Goal: Task Accomplishment & Management: Complete application form

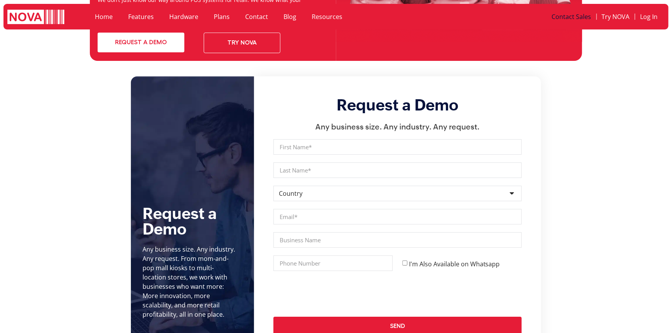
scroll to position [2805, 0]
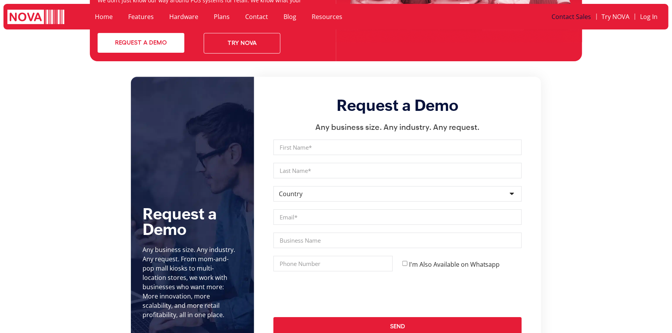
click at [527, 119] on div "Request a Demo Any business size. Any industry. Any request. First Name Last Na…" at bounding box center [397, 216] width 287 height 278
click at [538, 113] on div "Request a Demo Any business size. Any industry. Any request. First Name Last Na…" at bounding box center [397, 216] width 287 height 278
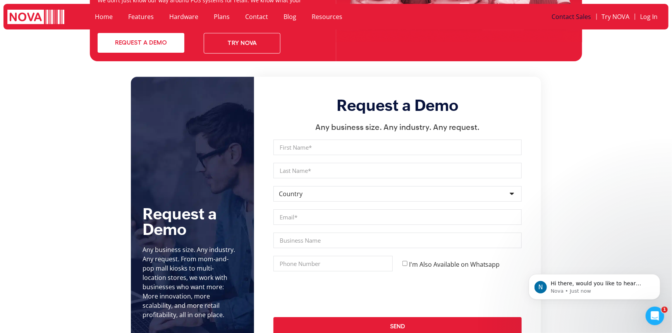
scroll to position [0, 0]
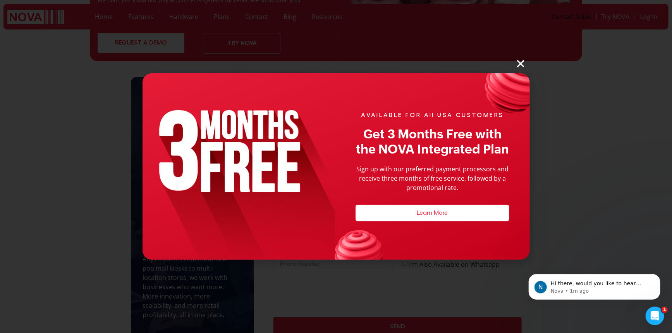
click at [521, 62] on icon "Close" at bounding box center [521, 64] width 10 height 10
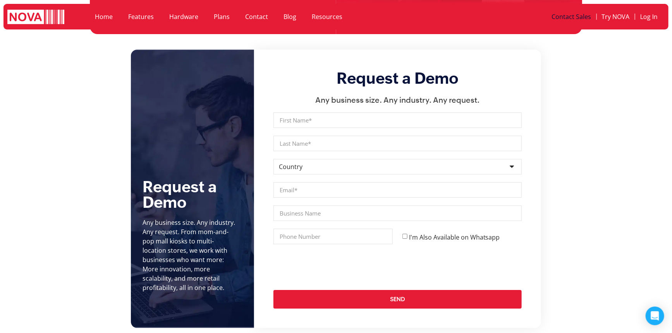
scroll to position [2840, 0]
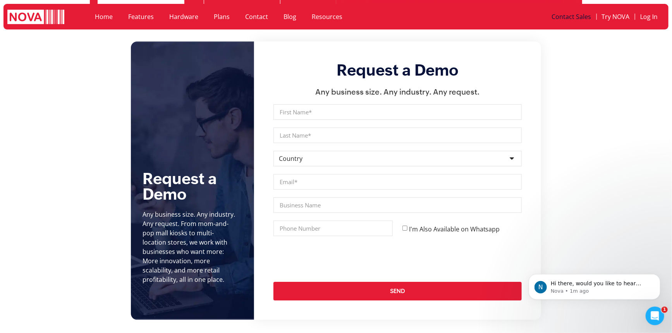
click at [566, 229] on section "Request a Demo Any business size. Any industry. Any request. From mom-and-pop m…" at bounding box center [336, 180] width 672 height 278
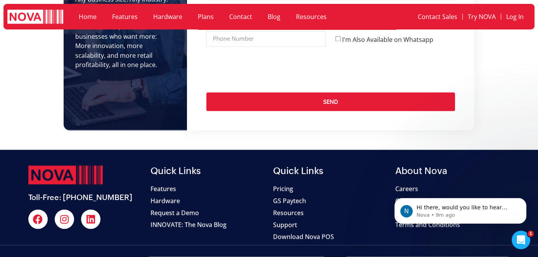
scroll to position [2899, 0]
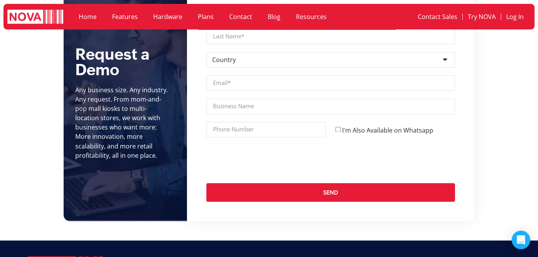
scroll to position [2738, 0]
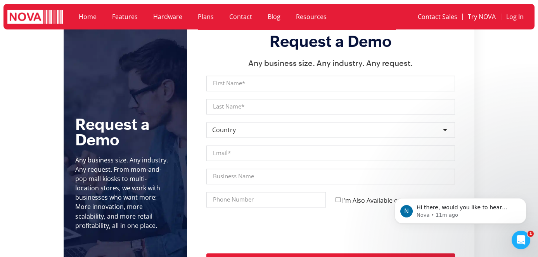
click at [478, 138] on section "Request a Demo Any business size. Any industry. Any request. From mom-and-pop m…" at bounding box center [269, 152] width 538 height 278
drag, startPoint x: 463, startPoint y: 56, endPoint x: 452, endPoint y: 53, distance: 12.0
click at [464, 56] on div "Request a Demo Any business size. Any industry. Any request. First Name Last Na…" at bounding box center [330, 152] width 287 height 278
click at [496, 102] on section "Request a Demo Any business size. Any industry. Any request. From mom-and-pop m…" at bounding box center [269, 152] width 538 height 278
click at [29, 58] on section "Request a Demo Any business size. Any industry. Any request. From mom-and-pop m…" at bounding box center [269, 152] width 538 height 278
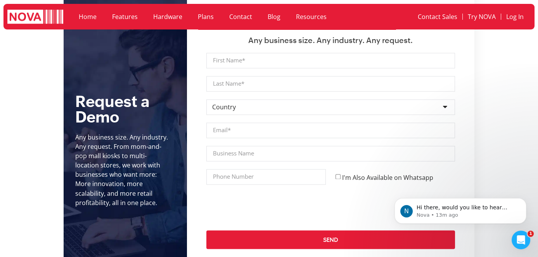
scroll to position [2772, 0]
